Goal: Information Seeking & Learning: Learn about a topic

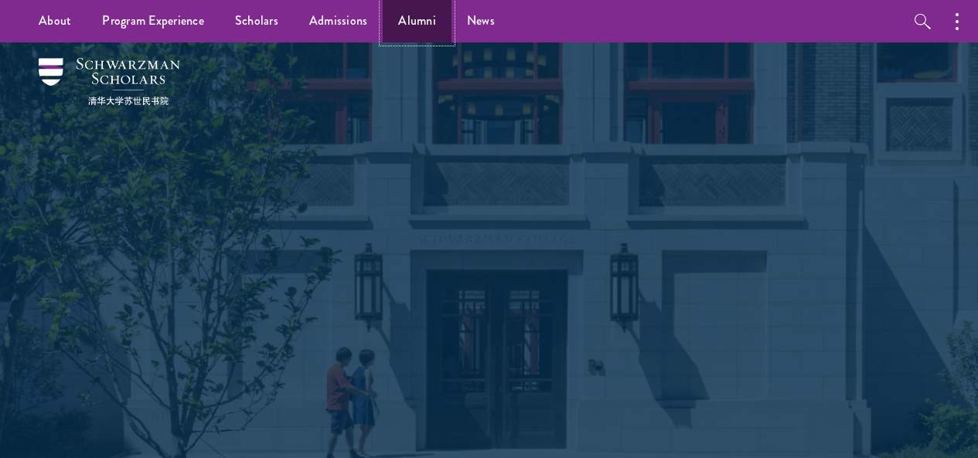
click at [410, 16] on link "Alumni" at bounding box center [417, 21] width 69 height 43
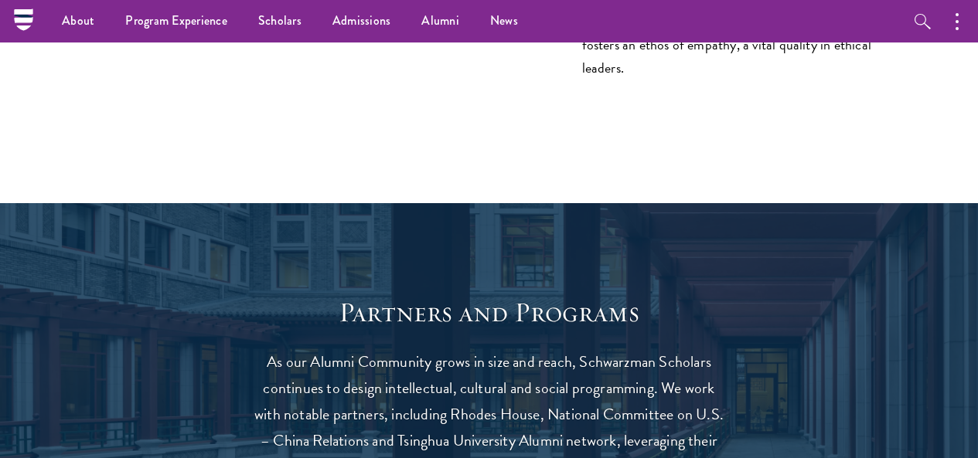
scroll to position [2524, 0]
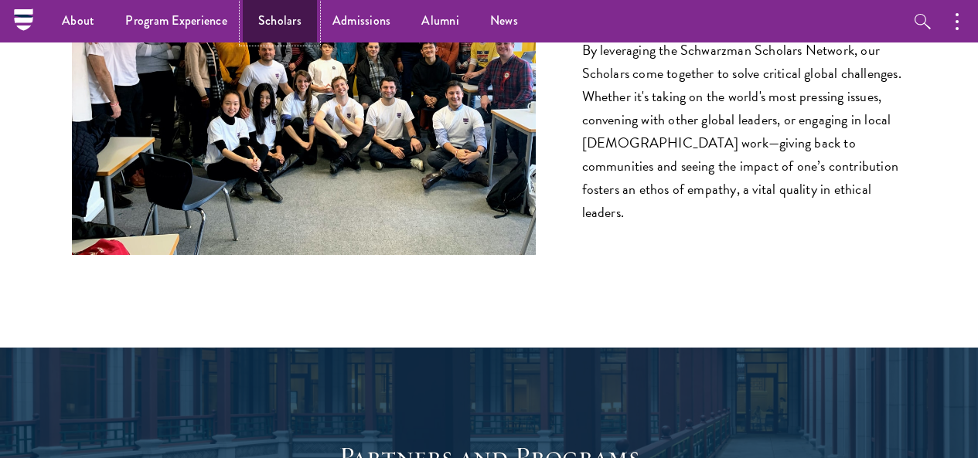
click at [274, 19] on link "Scholars" at bounding box center [280, 21] width 74 height 43
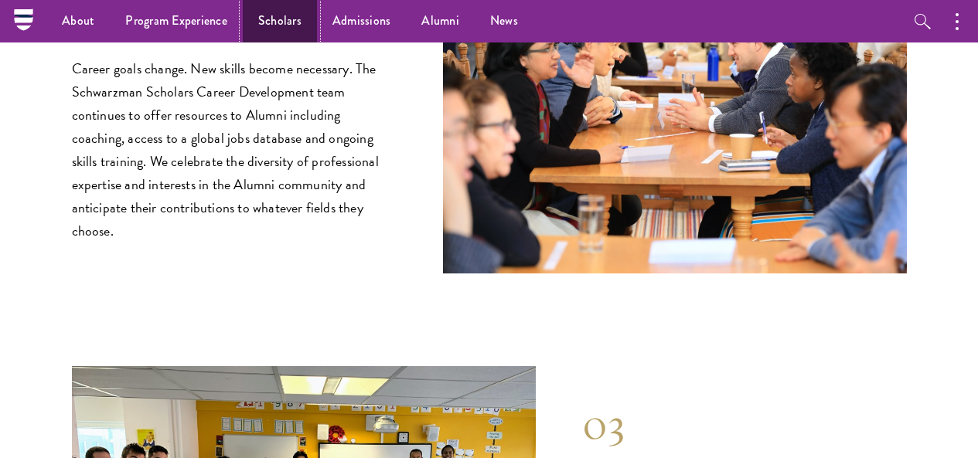
scroll to position [1772, 0]
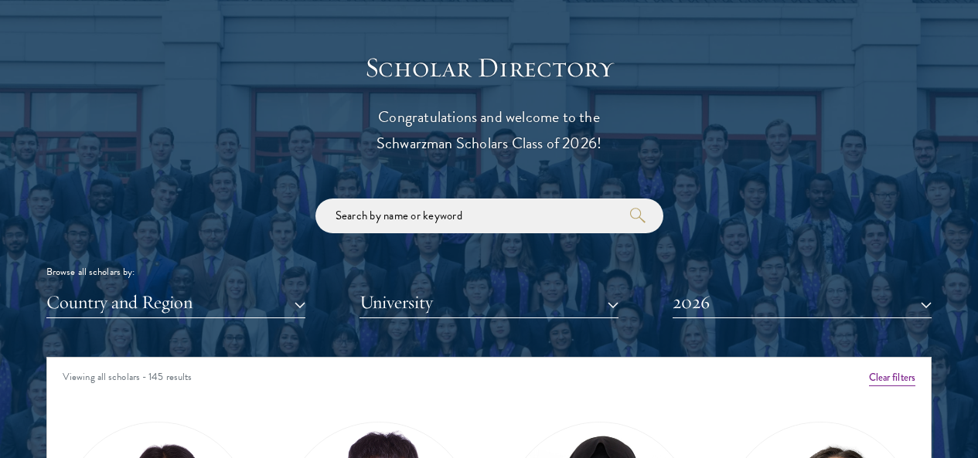
scroll to position [1659, 0]
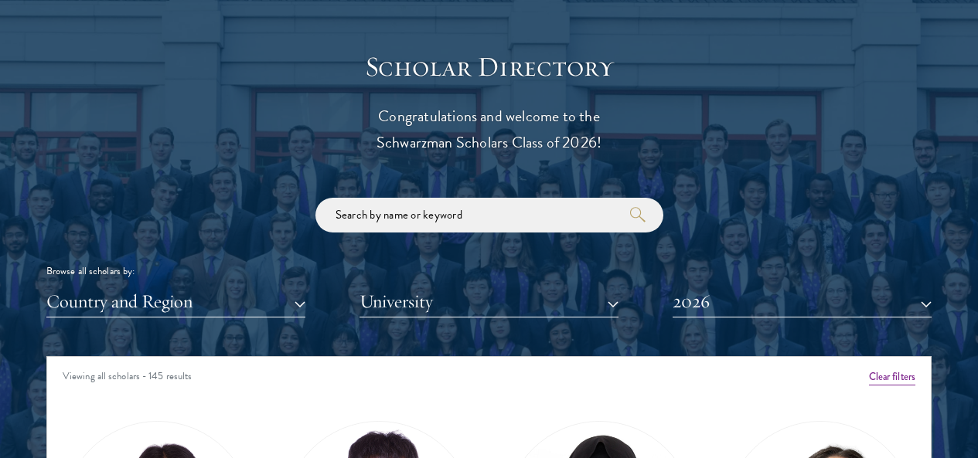
click at [900, 269] on div at bounding box center [489, 434] width 978 height 955
click at [899, 286] on button "2026" at bounding box center [801, 302] width 259 height 32
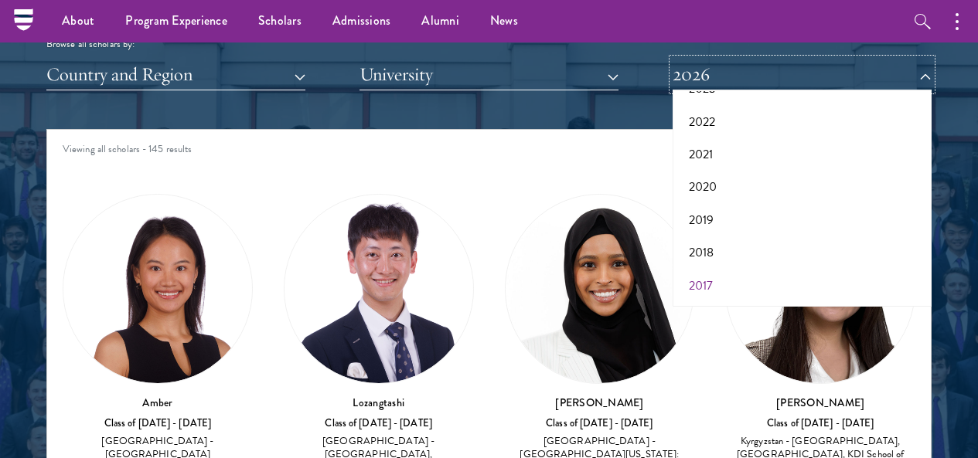
scroll to position [1885, 0]
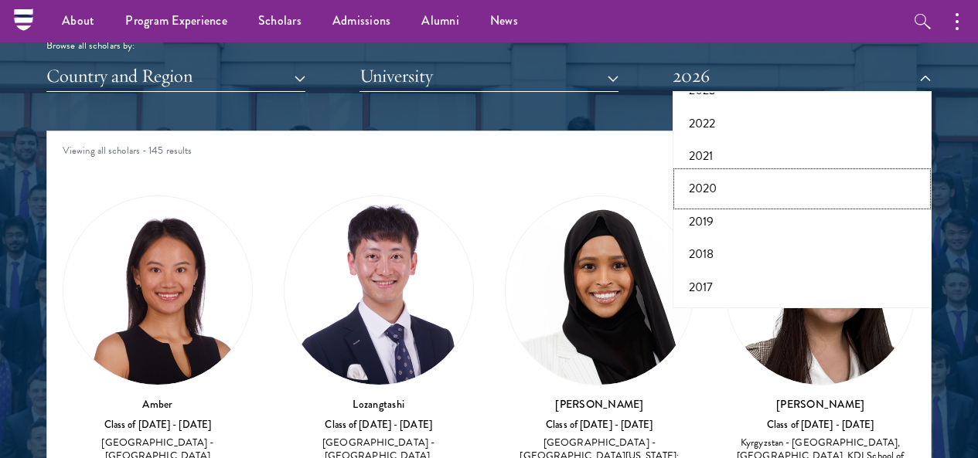
click at [702, 172] on button "2020" at bounding box center [802, 188] width 250 height 32
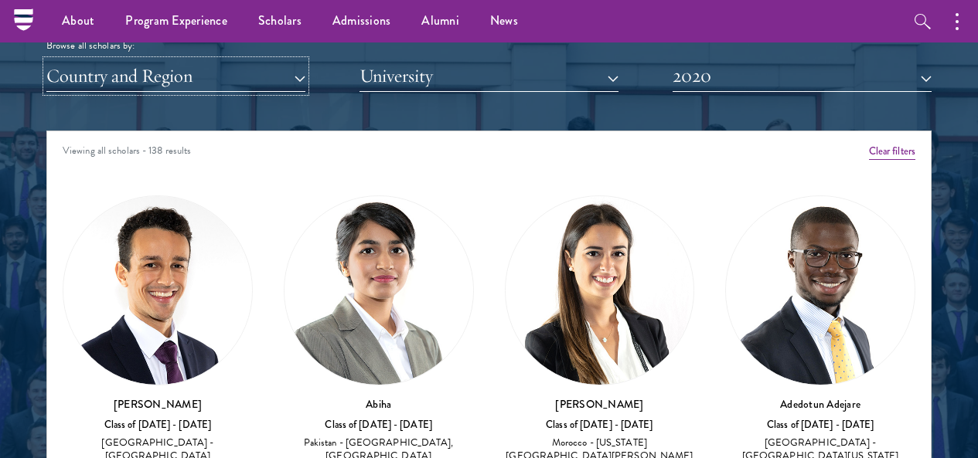
click at [300, 60] on button "Country and Region" at bounding box center [175, 76] width 259 height 32
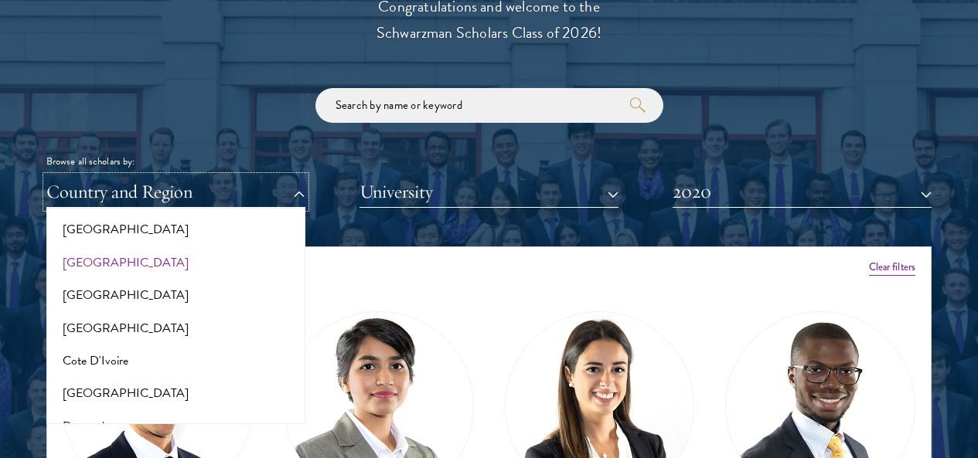
scroll to position [561, 0]
click at [108, 281] on button "[GEOGRAPHIC_DATA]" at bounding box center [176, 297] width 250 height 32
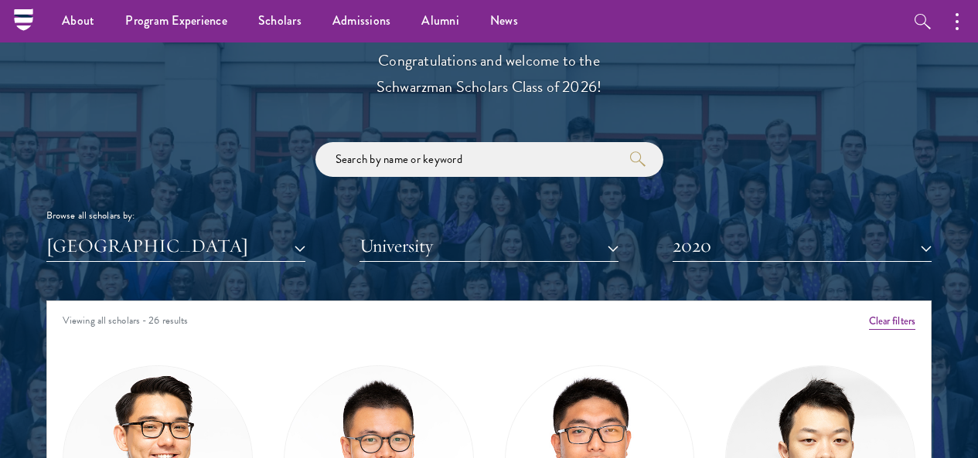
scroll to position [1709, 0]
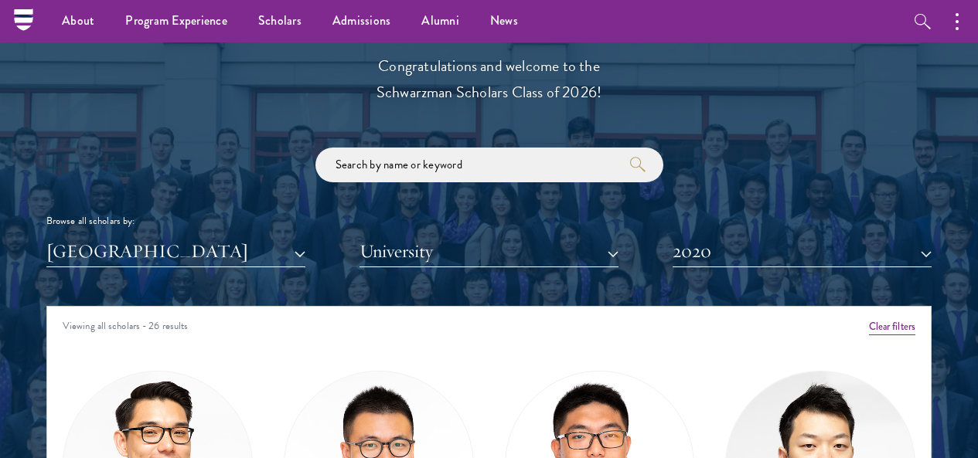
click at [505, 433] on img at bounding box center [599, 466] width 189 height 189
click at [505, 426] on img at bounding box center [599, 466] width 189 height 189
click at [726, 401] on img at bounding box center [820, 466] width 189 height 189
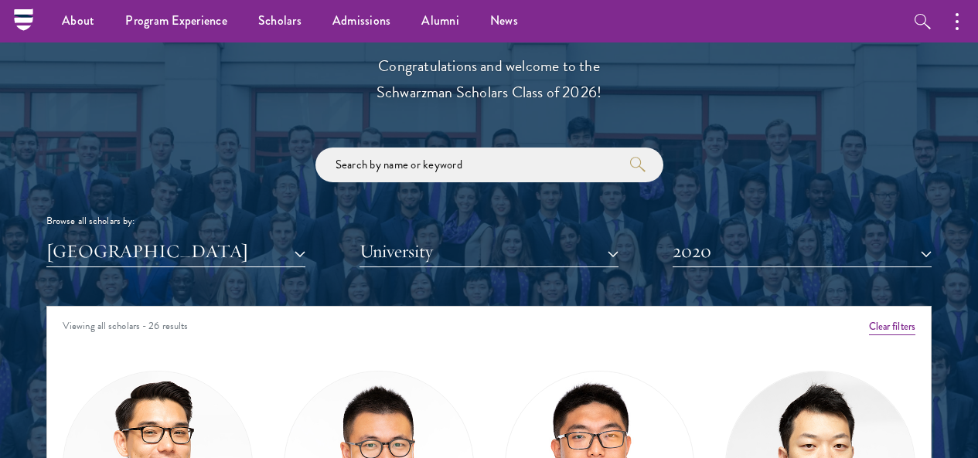
click at [350, 407] on img at bounding box center [378, 466] width 189 height 189
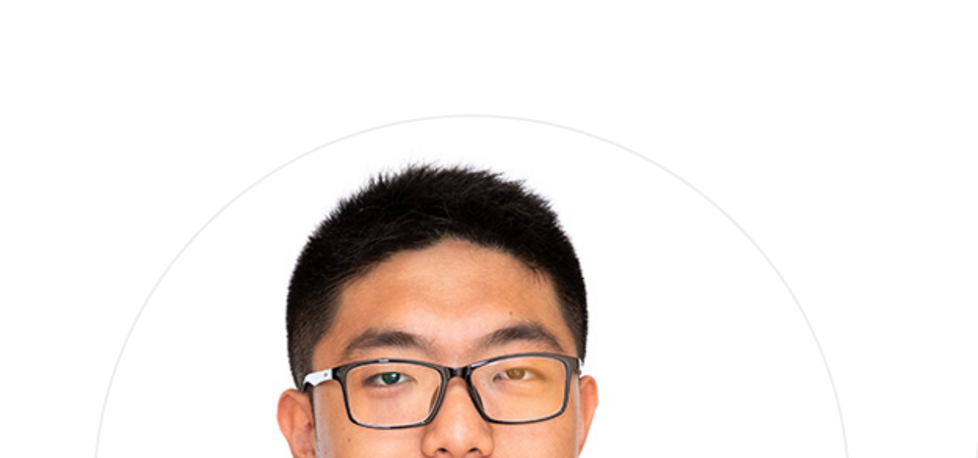
scroll to position [11, 0]
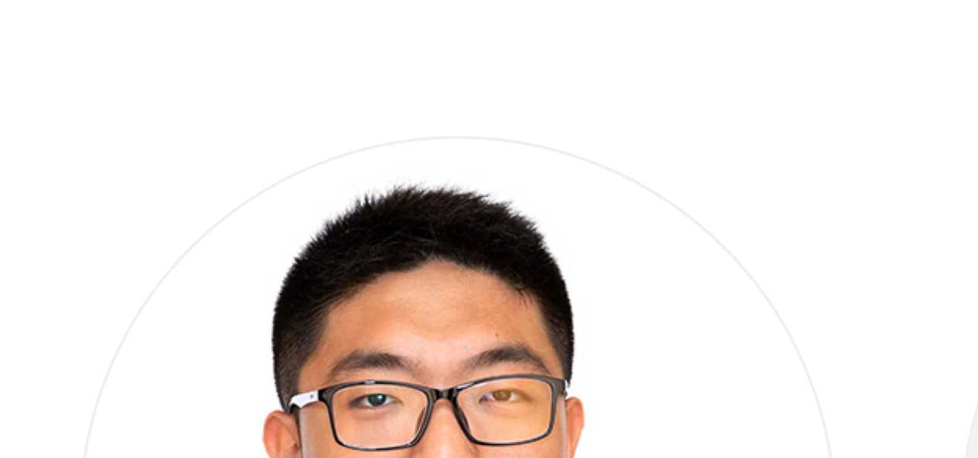
click at [726, 170] on img at bounding box center [820, 250] width 189 height 189
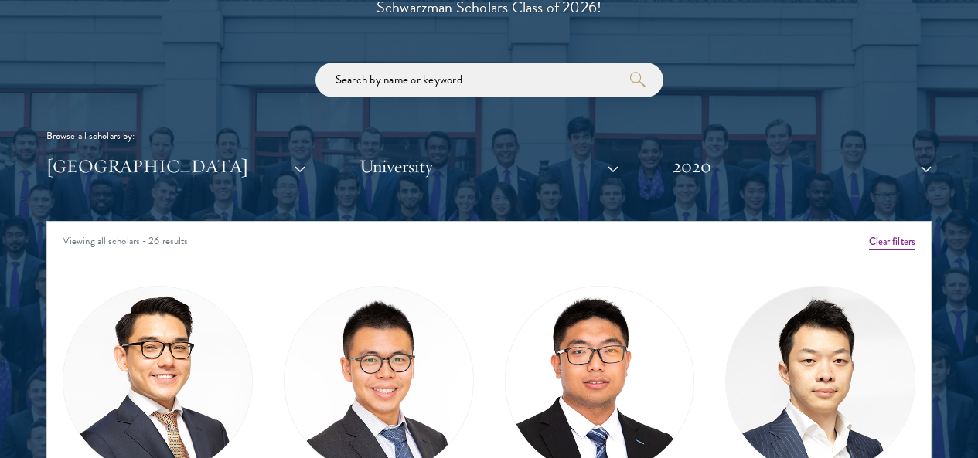
scroll to position [1838, 0]
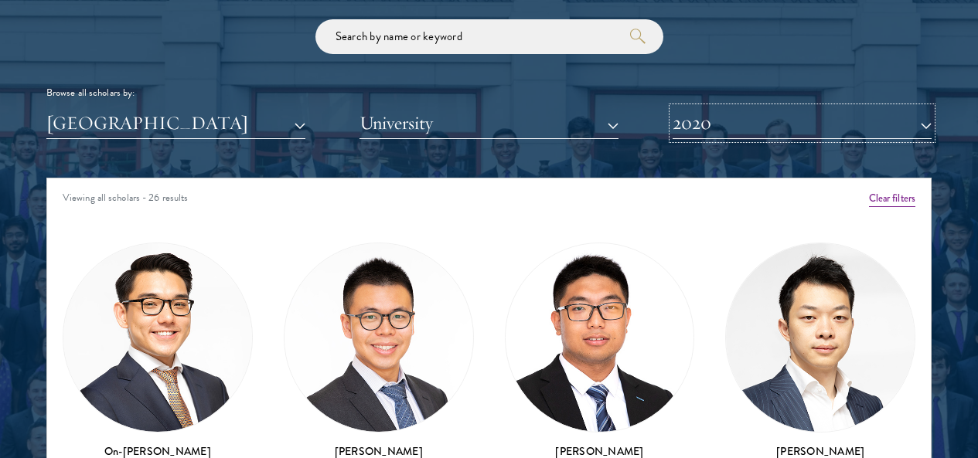
click at [893, 107] on button "2020" at bounding box center [801, 123] width 259 height 32
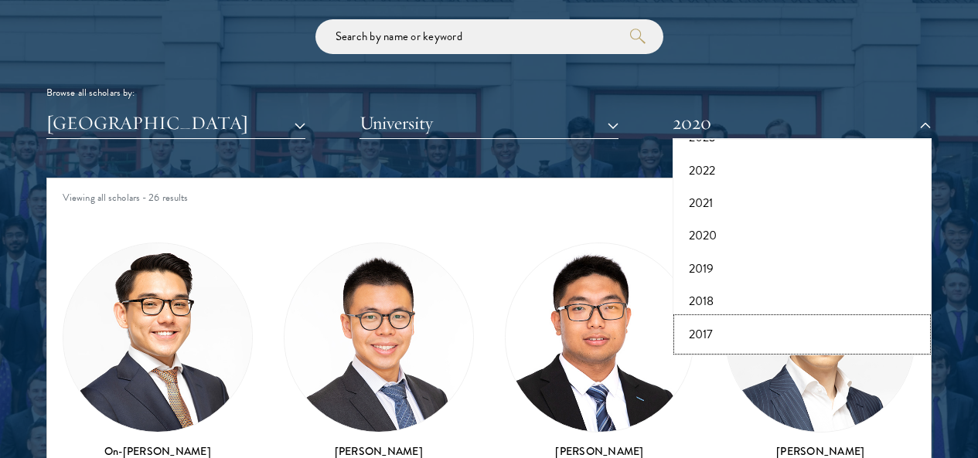
click at [692, 318] on button "2017" at bounding box center [802, 334] width 250 height 32
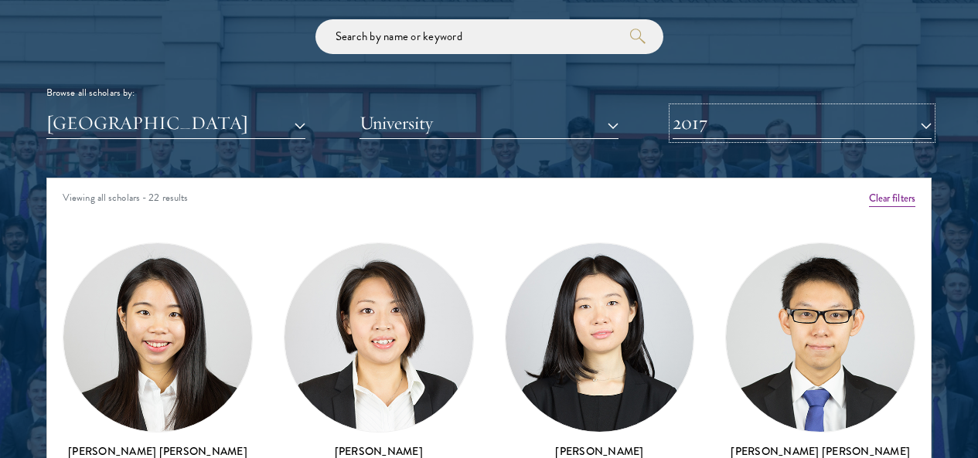
click at [889, 107] on button "2017" at bounding box center [801, 123] width 259 height 32
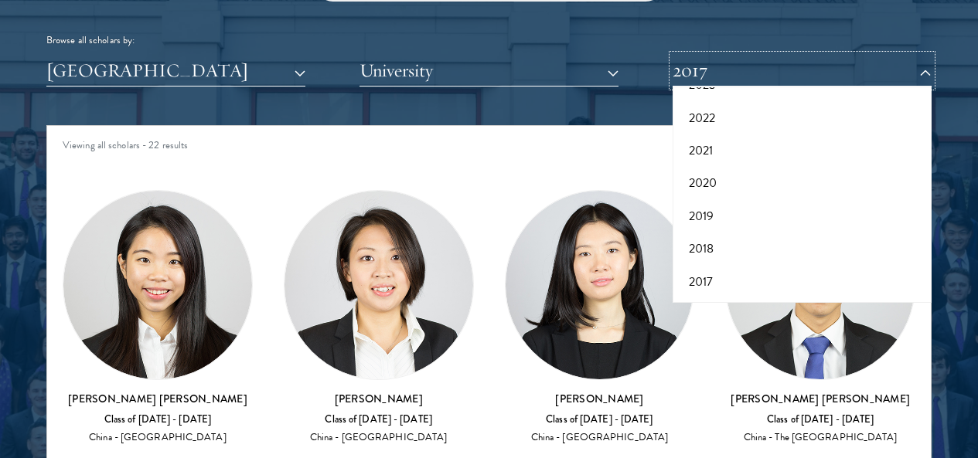
scroll to position [1917, 0]
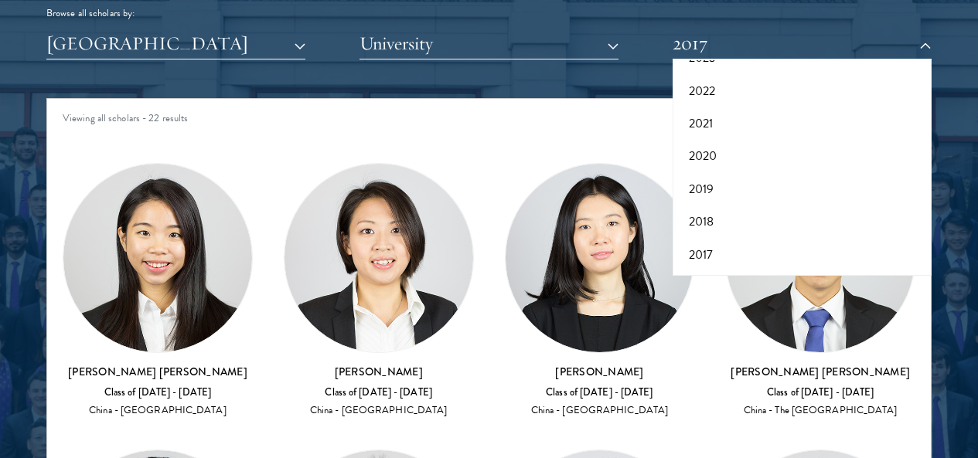
click at [950, 179] on div at bounding box center [489, 176] width 978 height 955
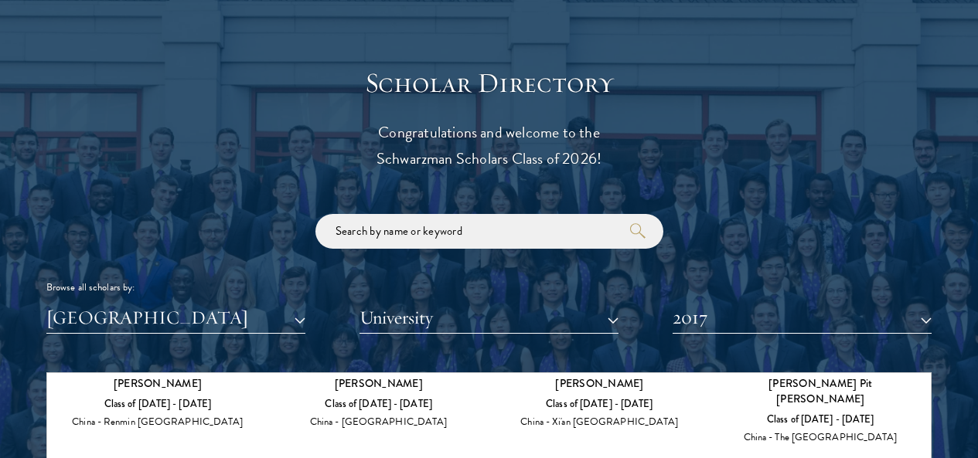
scroll to position [1644, 0]
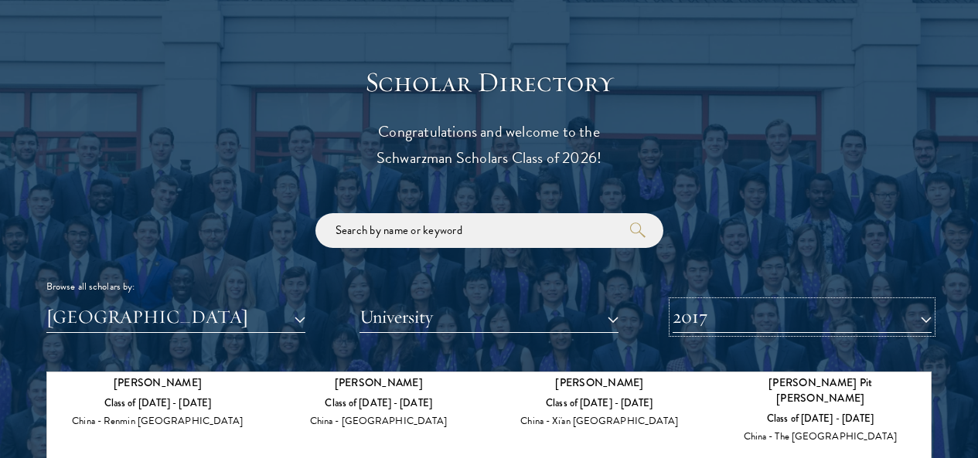
click at [898, 301] on button "2017" at bounding box center [801, 317] width 259 height 32
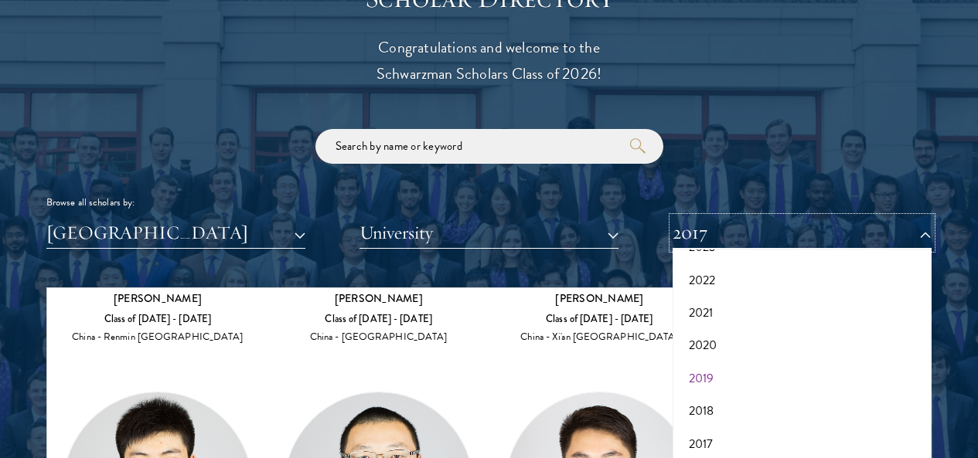
scroll to position [1729, 0]
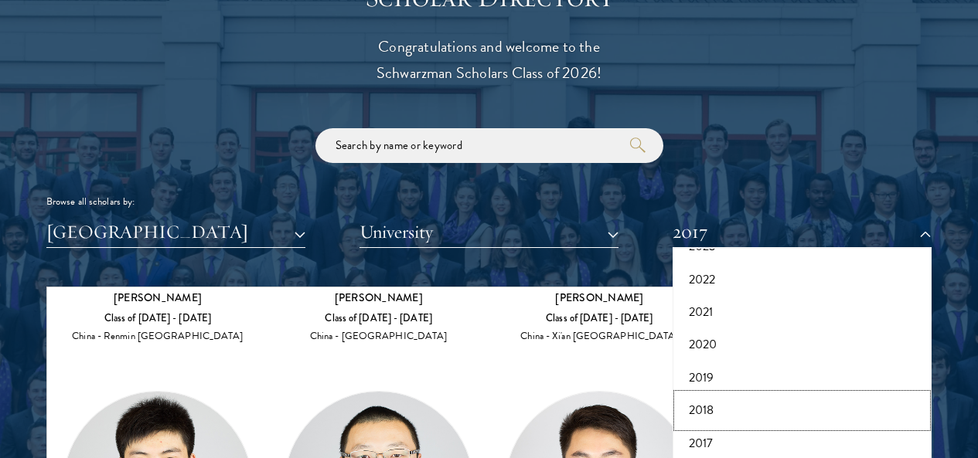
click at [713, 394] on button "2018" at bounding box center [802, 410] width 250 height 32
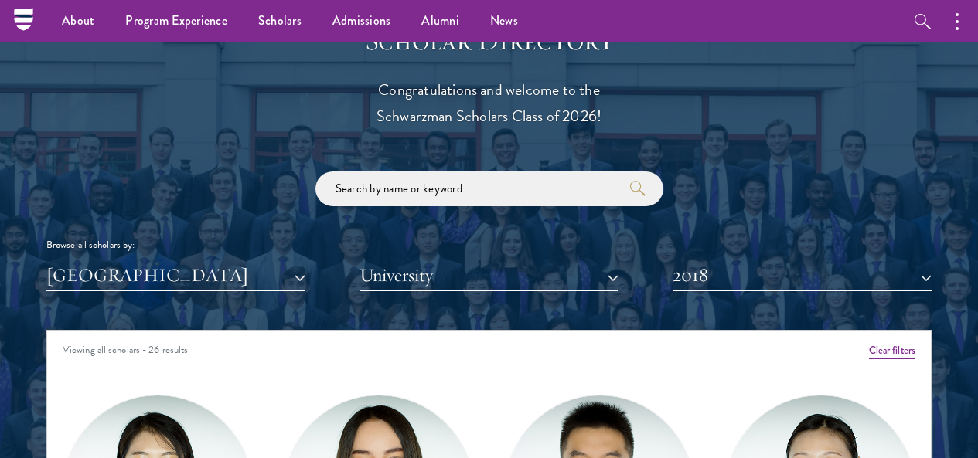
scroll to position [1685, 0]
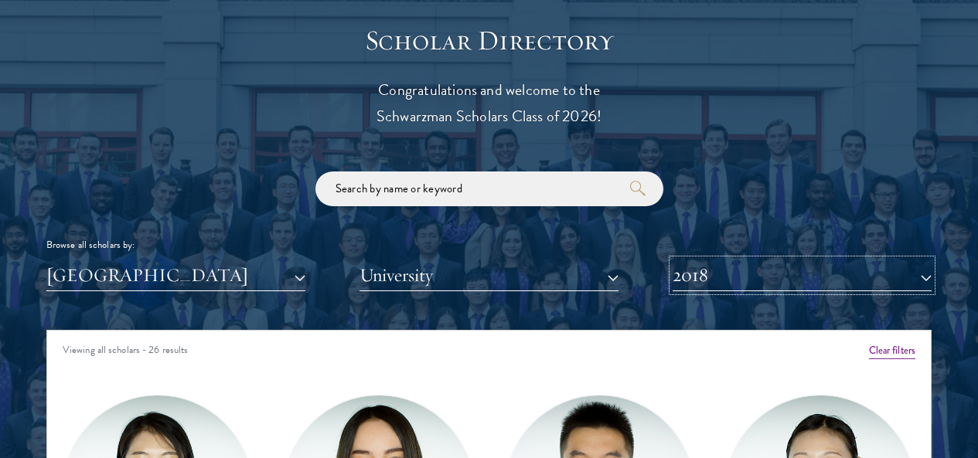
click at [879, 260] on button "2018" at bounding box center [801, 276] width 259 height 32
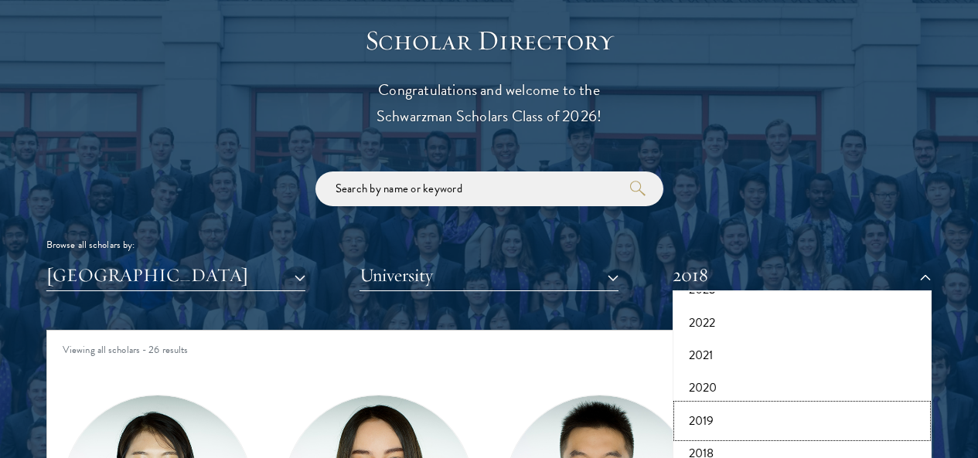
click at [730, 405] on button "2019" at bounding box center [802, 421] width 250 height 32
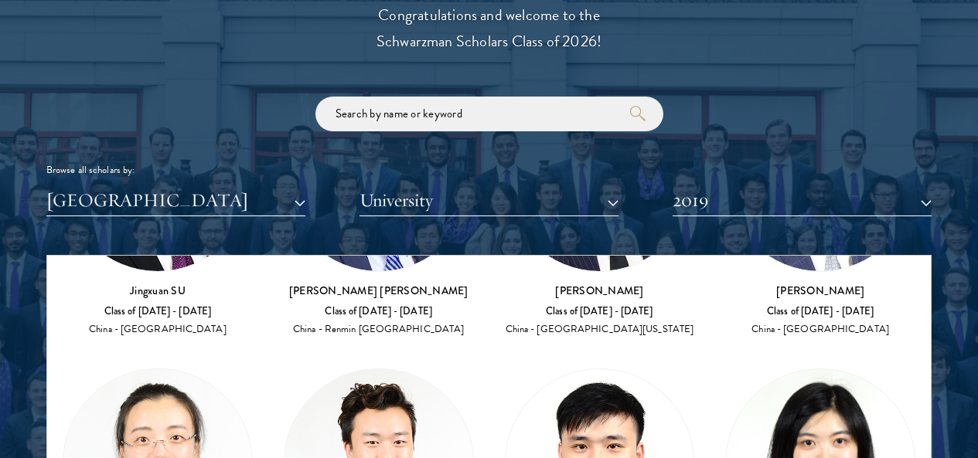
scroll to position [1761, 0]
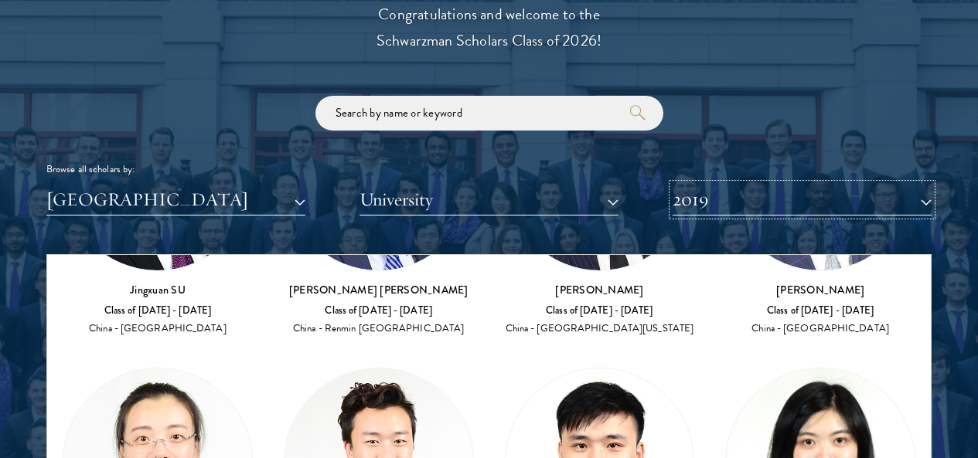
click at [697, 184] on button "2019" at bounding box center [801, 200] width 259 height 32
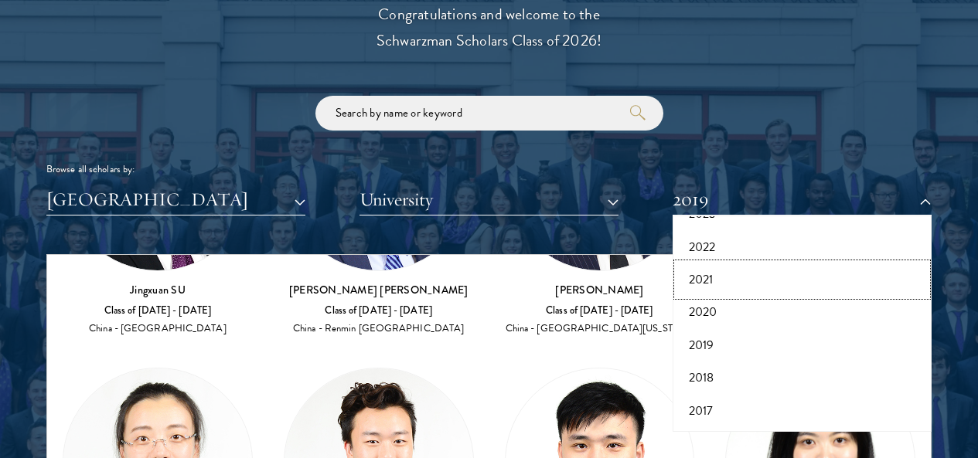
click at [702, 264] on button "2021" at bounding box center [802, 280] width 250 height 32
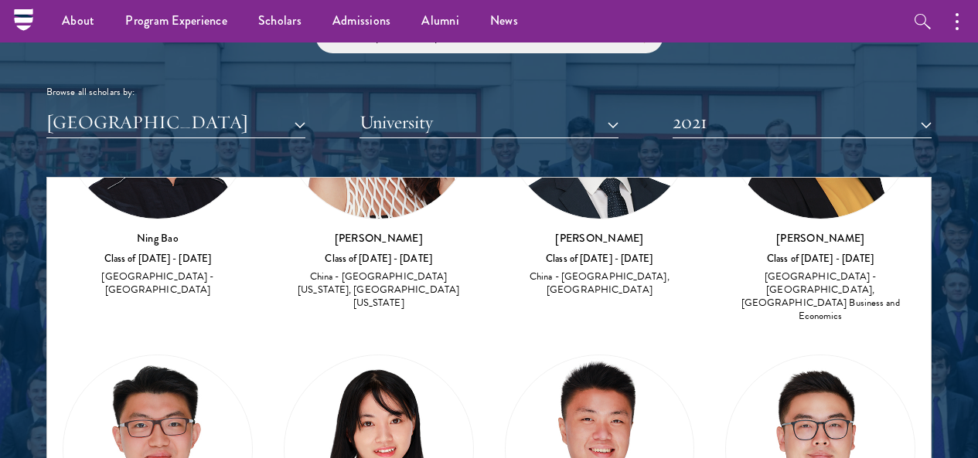
scroll to position [1838, 0]
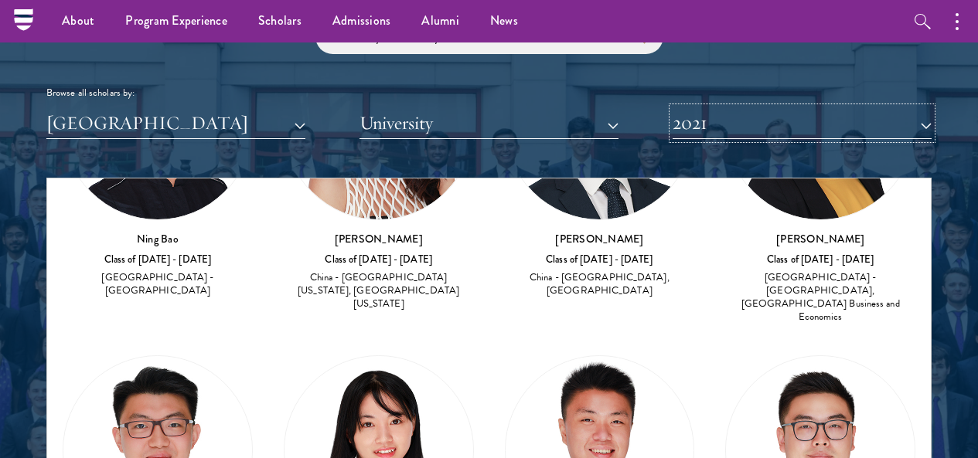
click at [896, 107] on button "2021" at bounding box center [801, 123] width 259 height 32
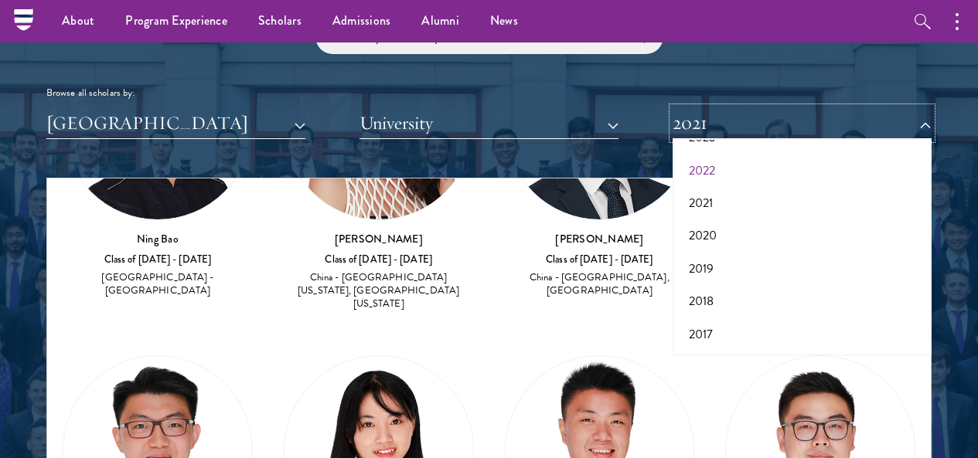
scroll to position [0, 0]
click at [702, 184] on button "2026" at bounding box center [802, 200] width 250 height 32
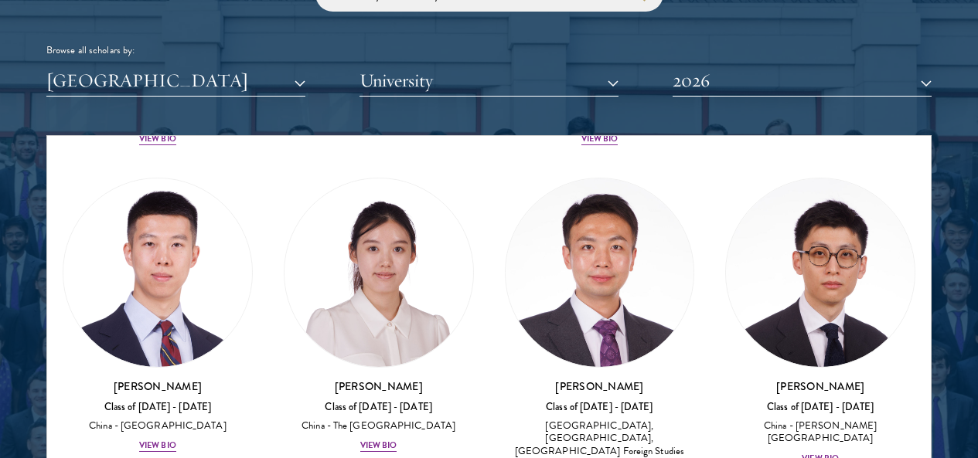
scroll to position [1882, 0]
